Goal: Information Seeking & Learning: Learn about a topic

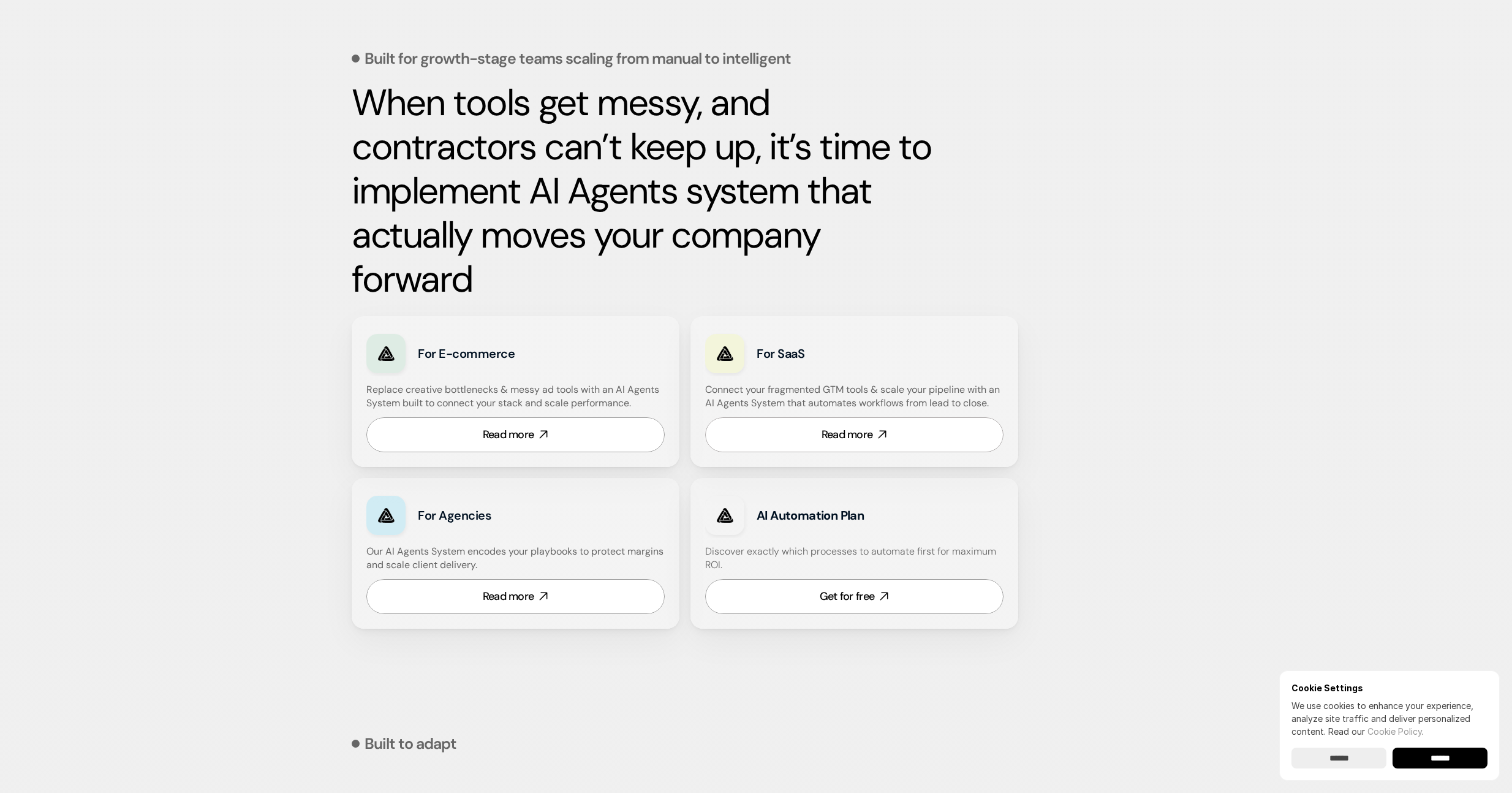
scroll to position [470, 0]
click at [536, 213] on strong "When tools get messy, and contractors can’t keep up, it’s time to implement AI …" at bounding box center [646, 190] width 588 height 225
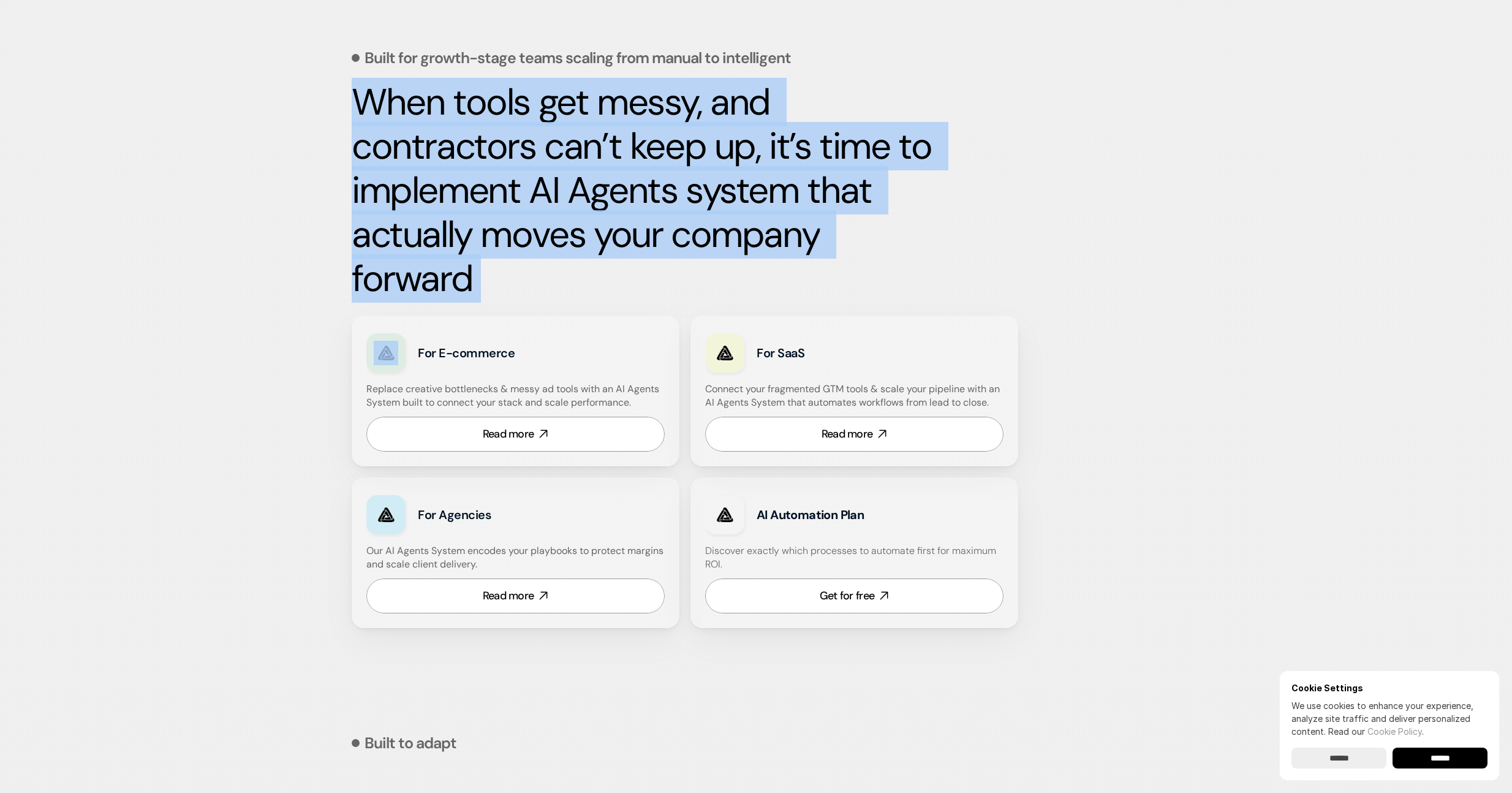
click at [536, 213] on strong "When tools get messy, and contractors can’t keep up, it’s time to implement AI …" at bounding box center [646, 190] width 588 height 225
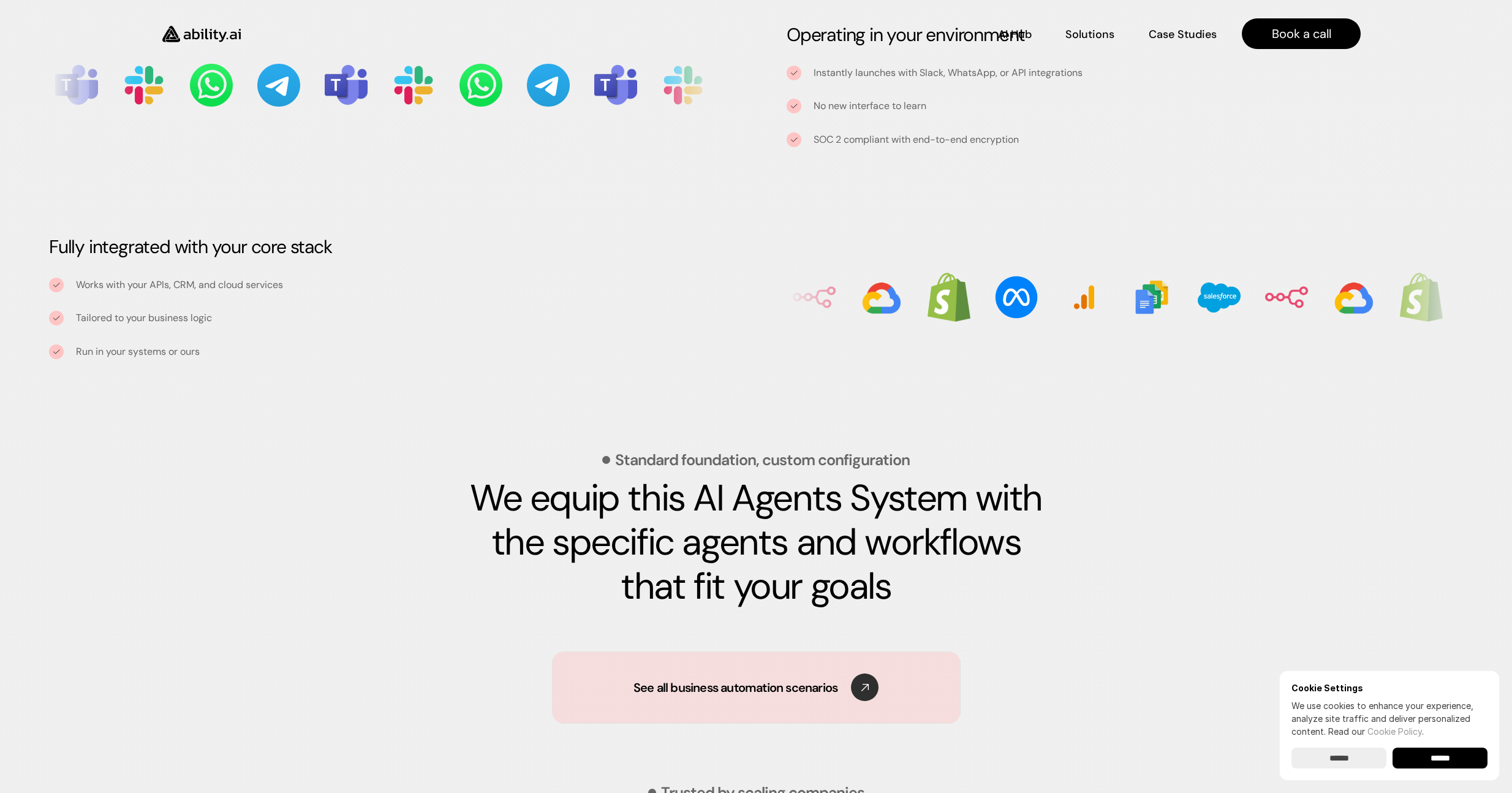
scroll to position [1370, 0]
click at [198, 247] on h3 "Fully integrated with your core stack" at bounding box center [387, 247] width 677 height 24
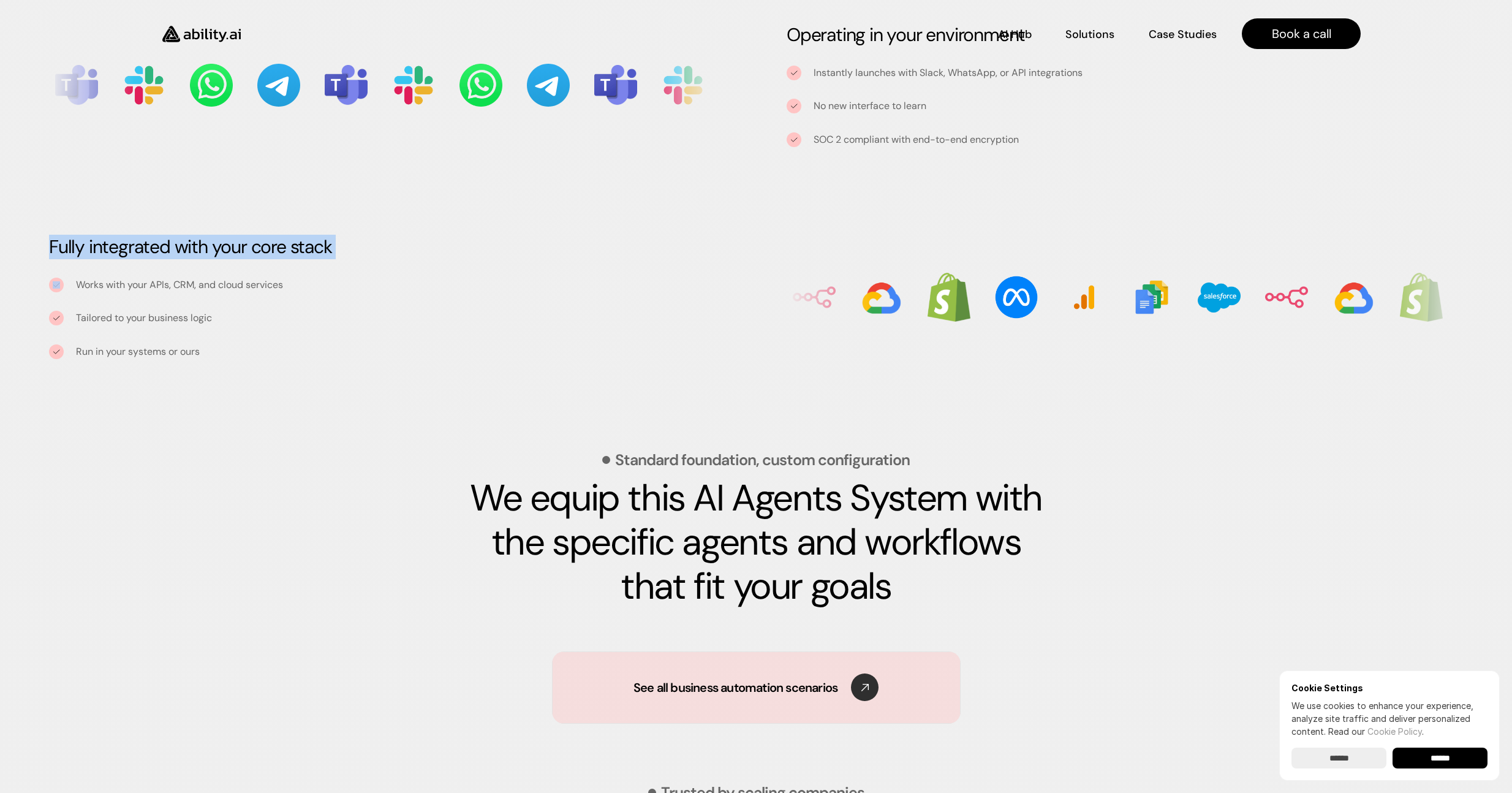
click at [197, 242] on h3 "Fully integrated with your core stack" at bounding box center [387, 247] width 677 height 24
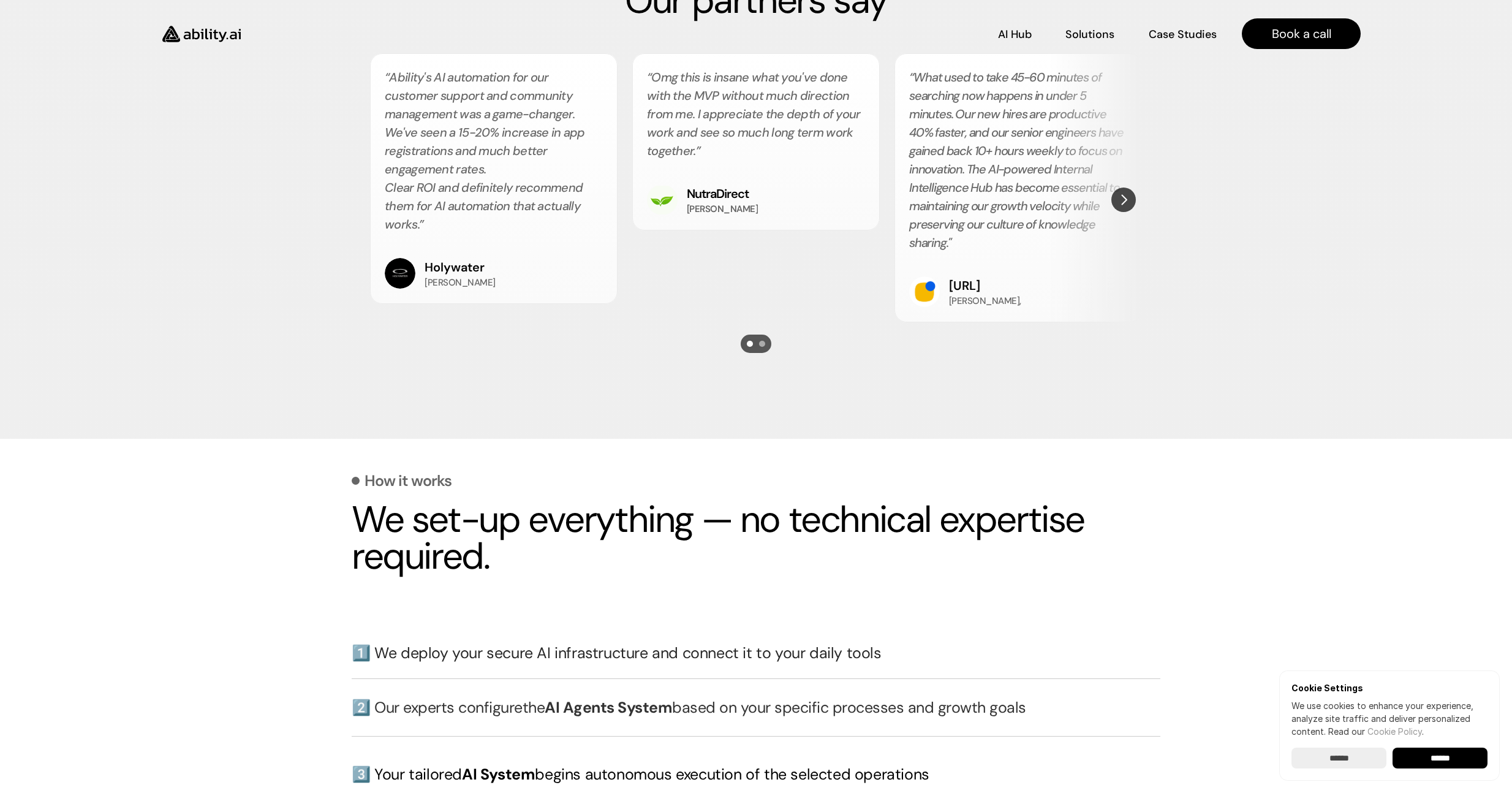
scroll to position [2215, 0]
